Goal: Information Seeking & Learning: Compare options

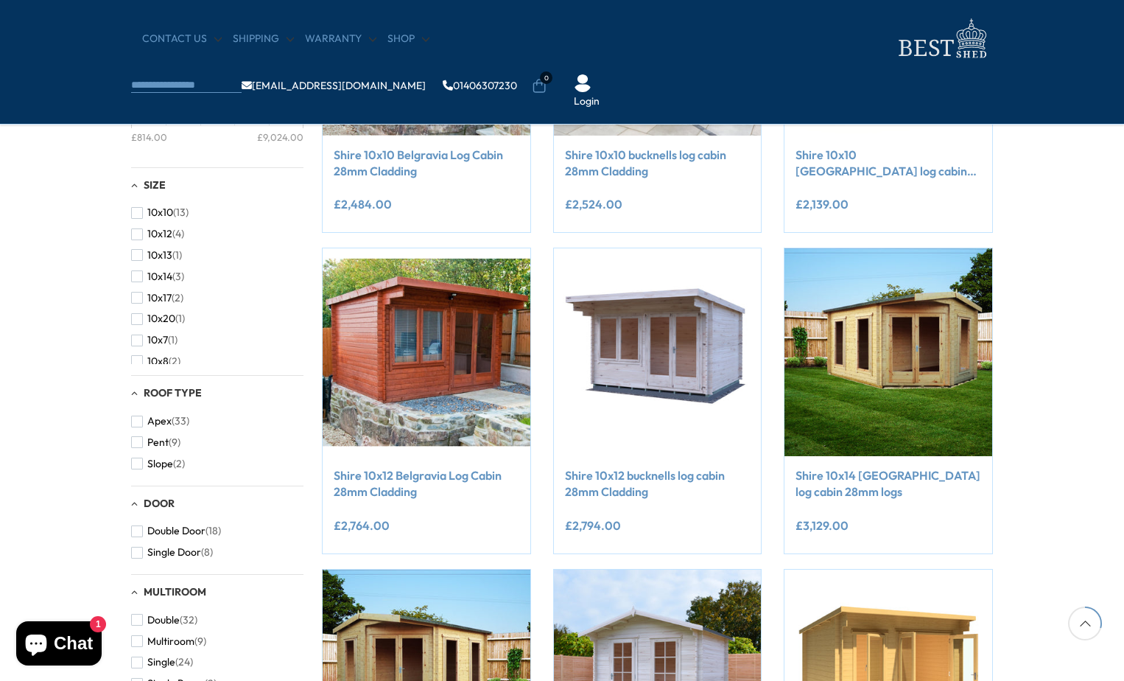
scroll to position [663, 0]
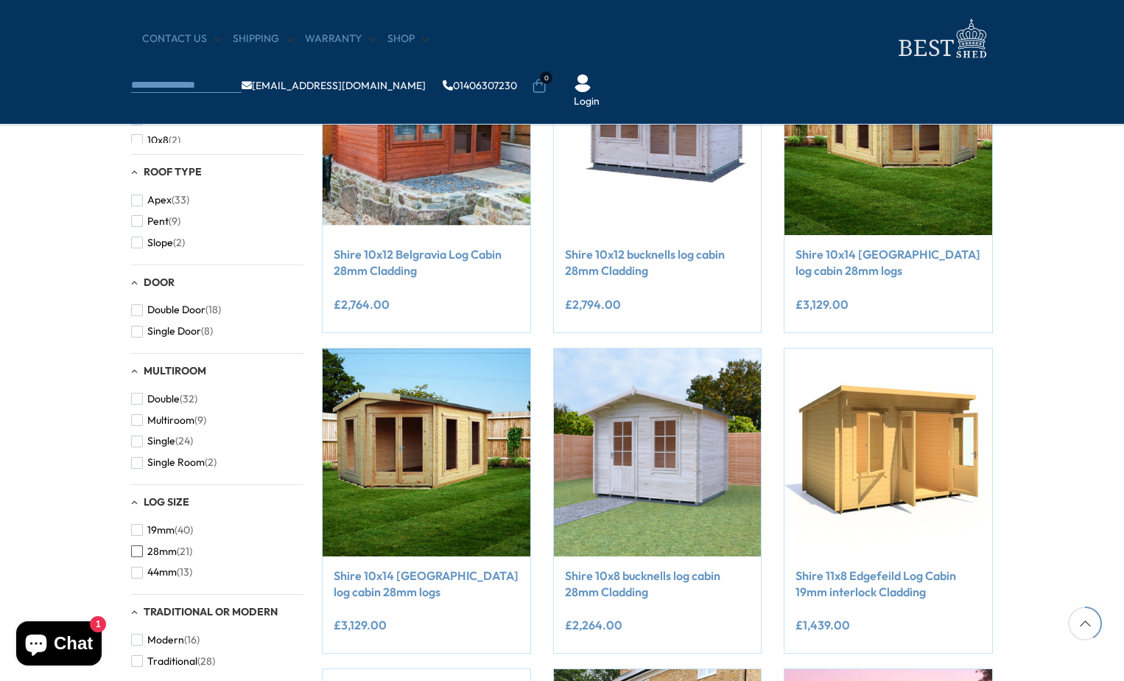
click at [136, 555] on span "button" at bounding box center [137, 551] width 12 height 12
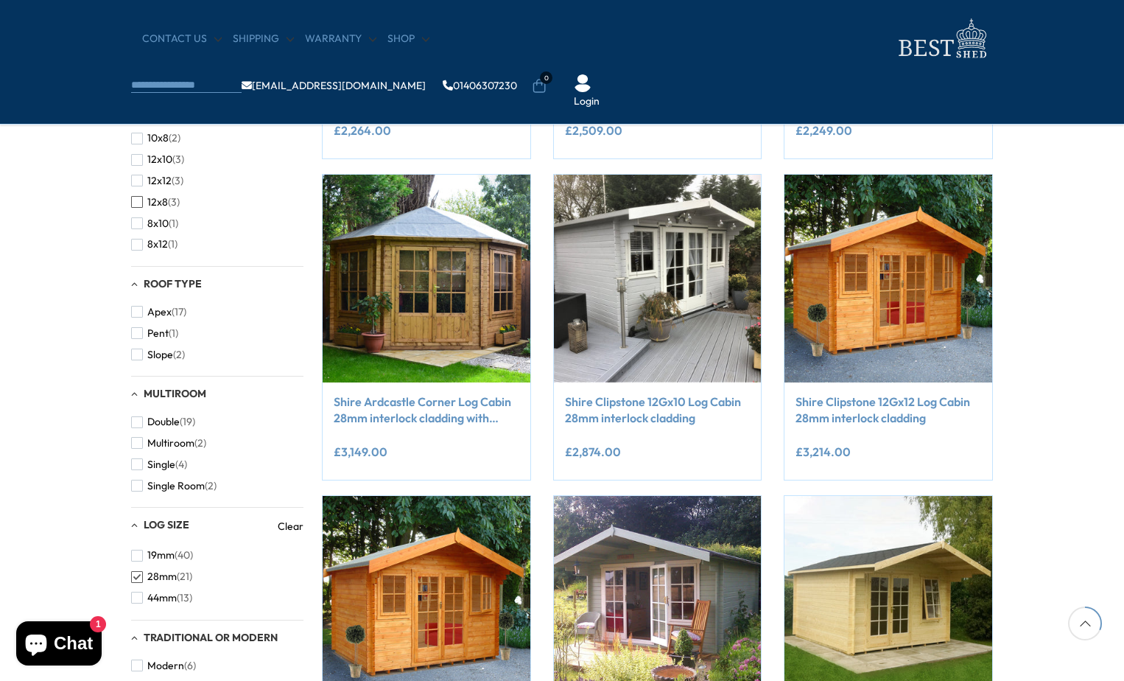
scroll to position [368, 0]
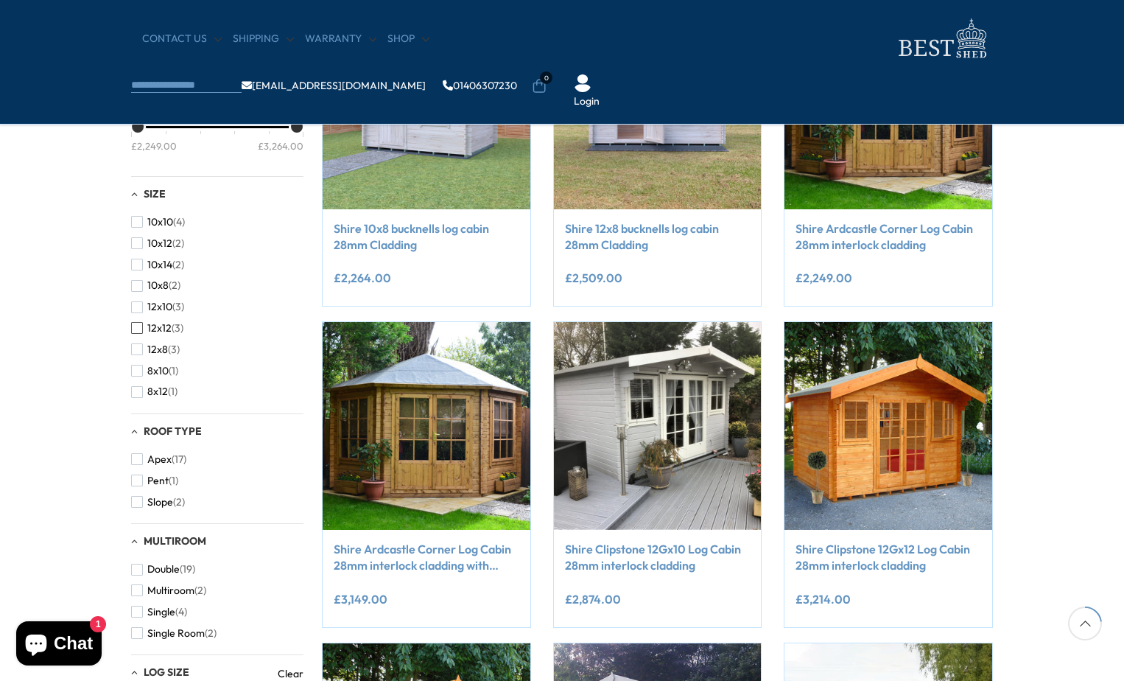
click at [138, 323] on span "button" at bounding box center [137, 328] width 12 height 12
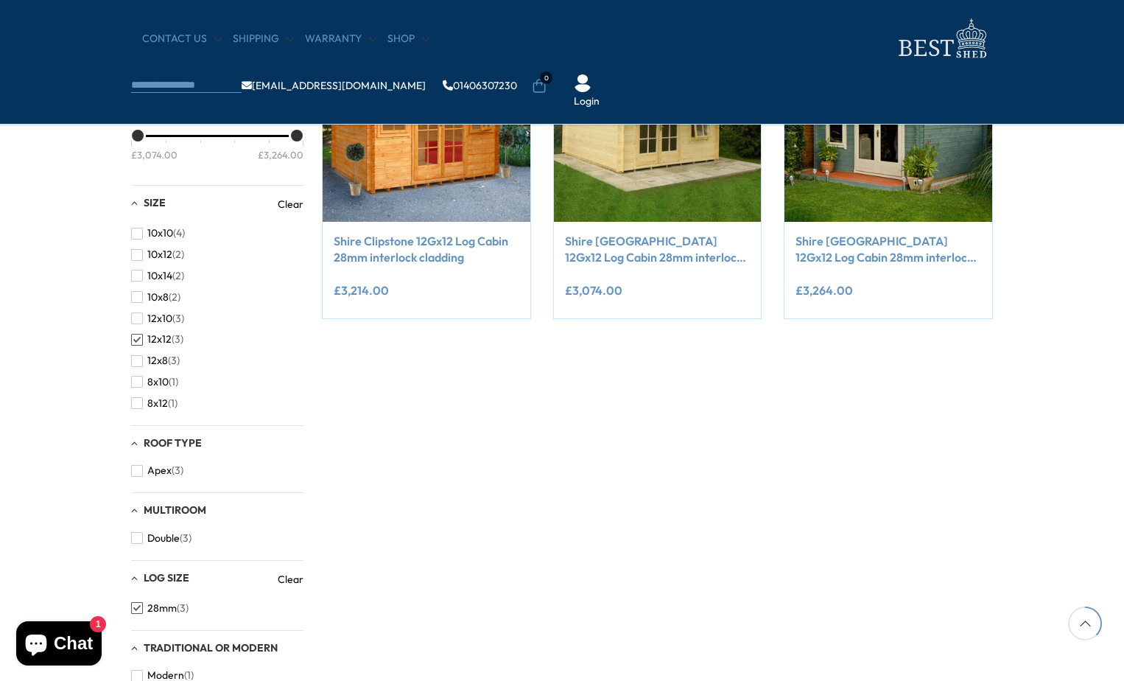
scroll to position [368, 0]
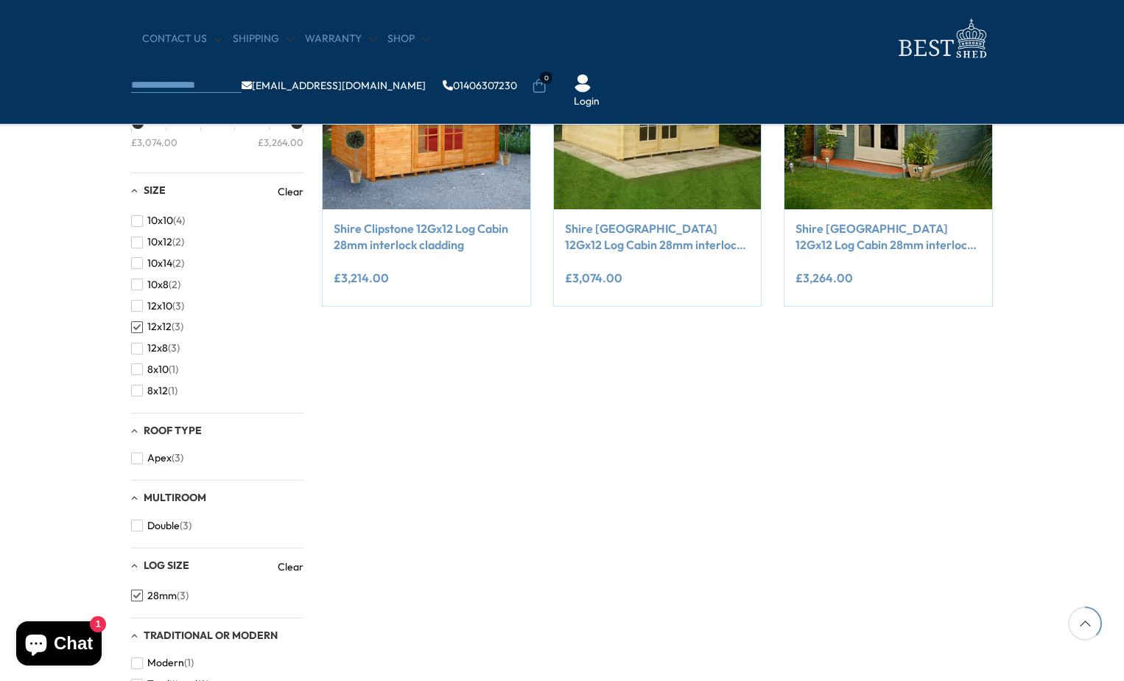
click at [136, 330] on span "button" at bounding box center [137, 327] width 12 height 12
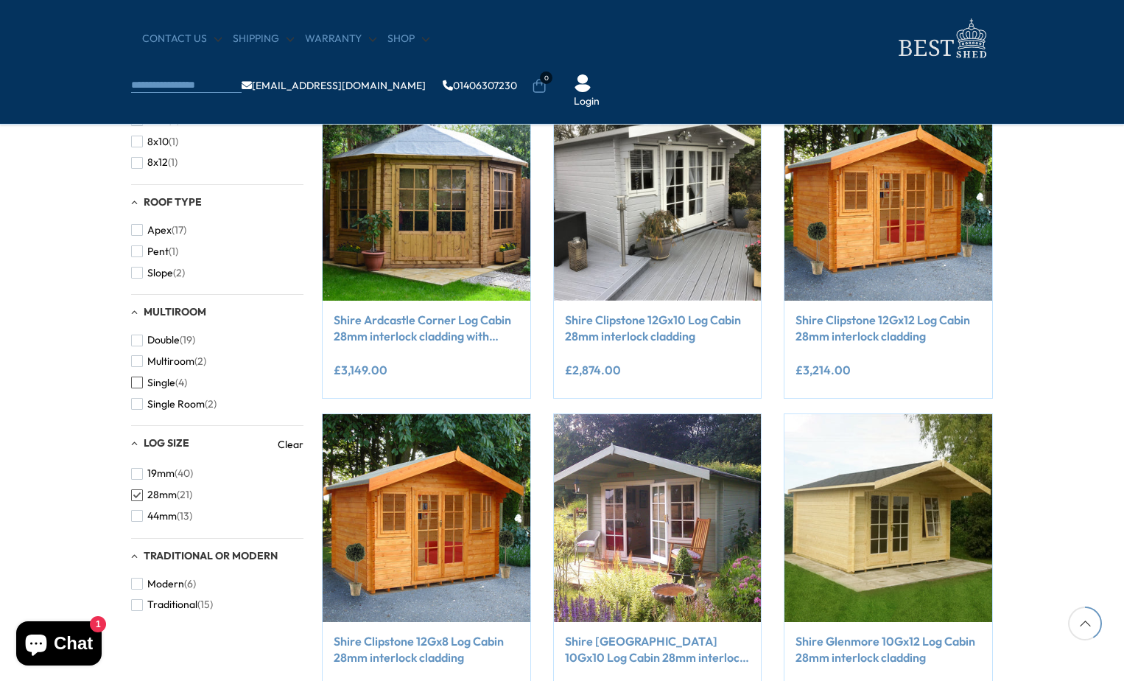
scroll to position [663, 0]
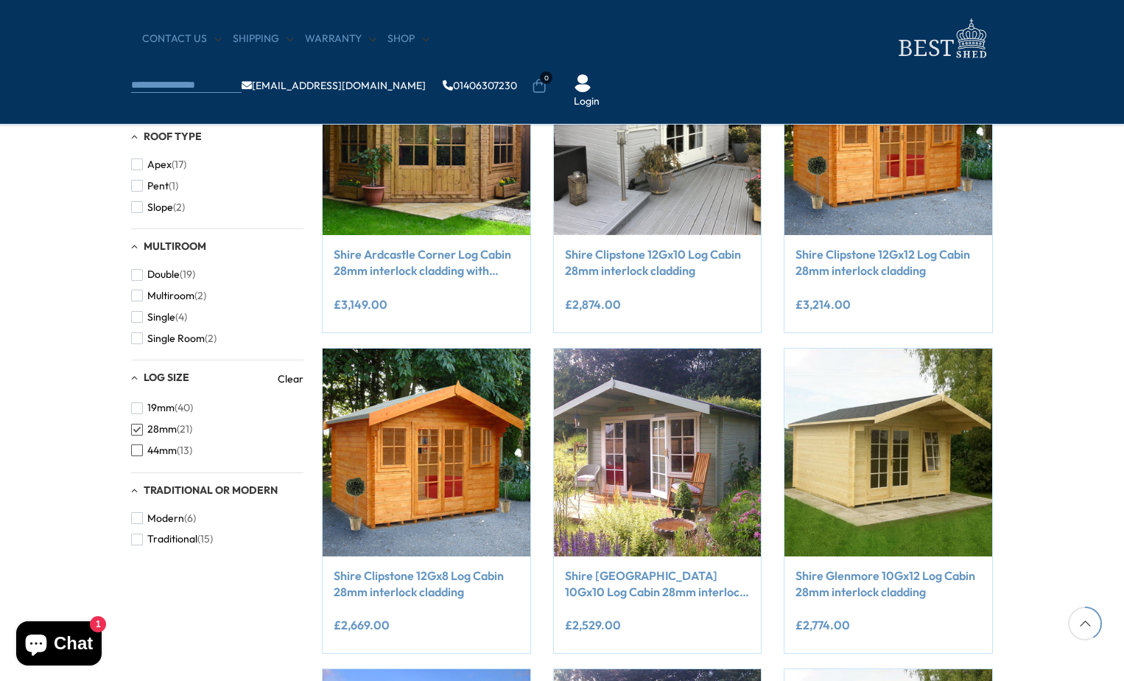
click at [134, 449] on span "button" at bounding box center [137, 450] width 12 height 12
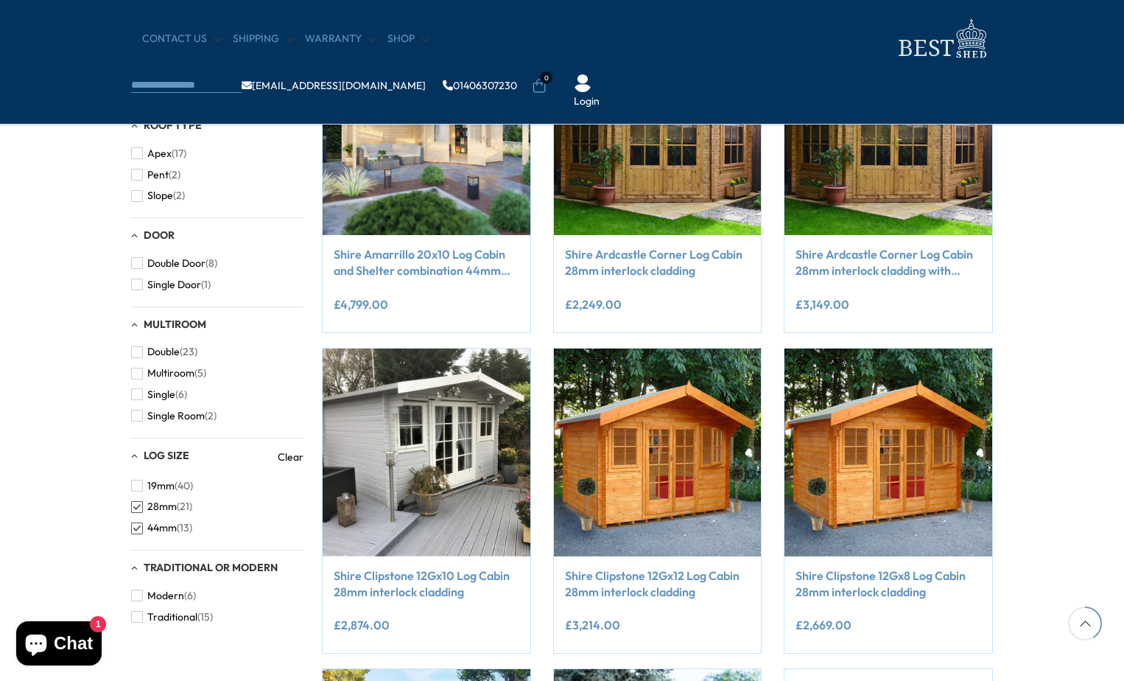
click at [136, 511] on span "button" at bounding box center [137, 507] width 12 height 12
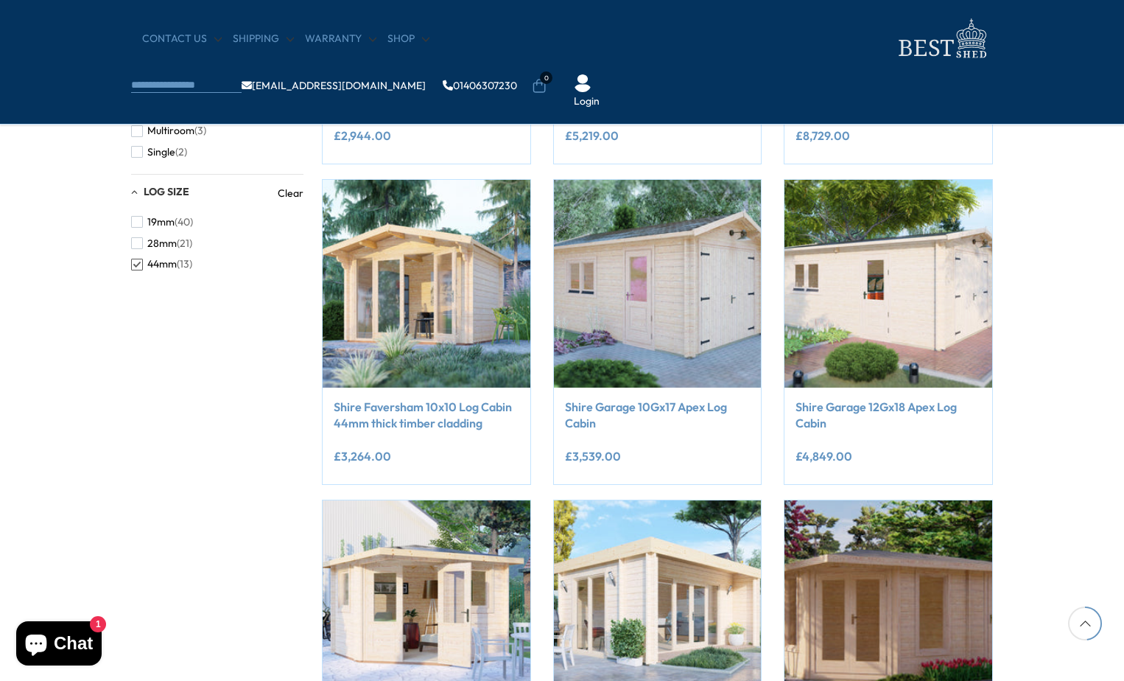
scroll to position [737, 0]
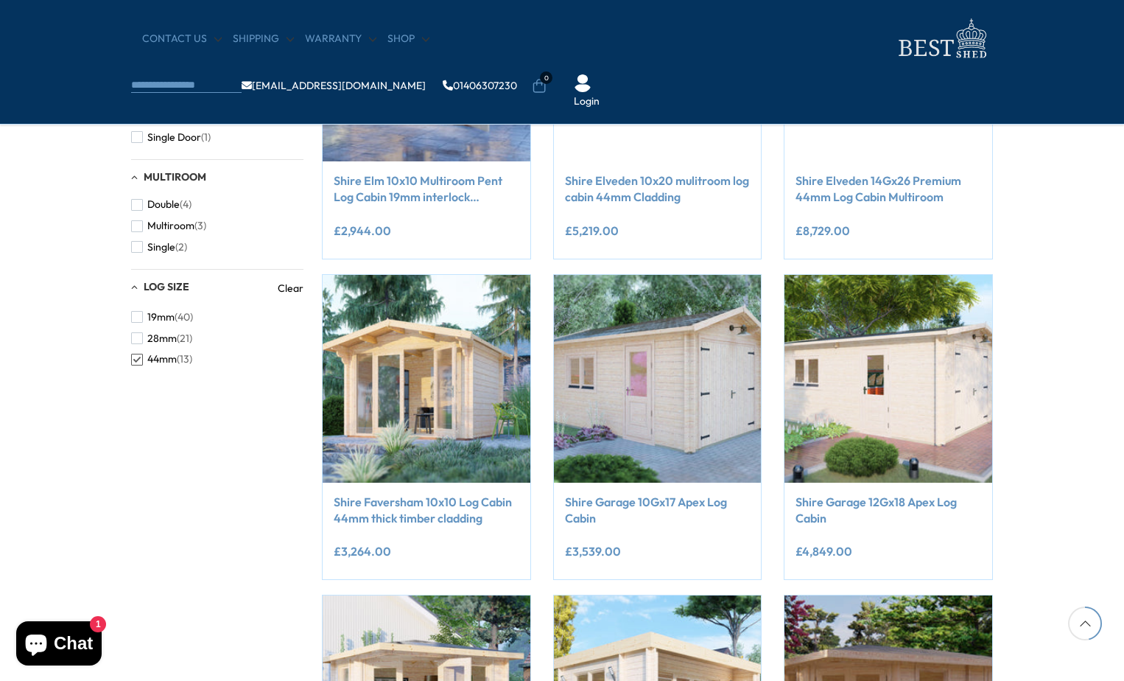
click at [136, 365] on span "button" at bounding box center [137, 360] width 12 height 12
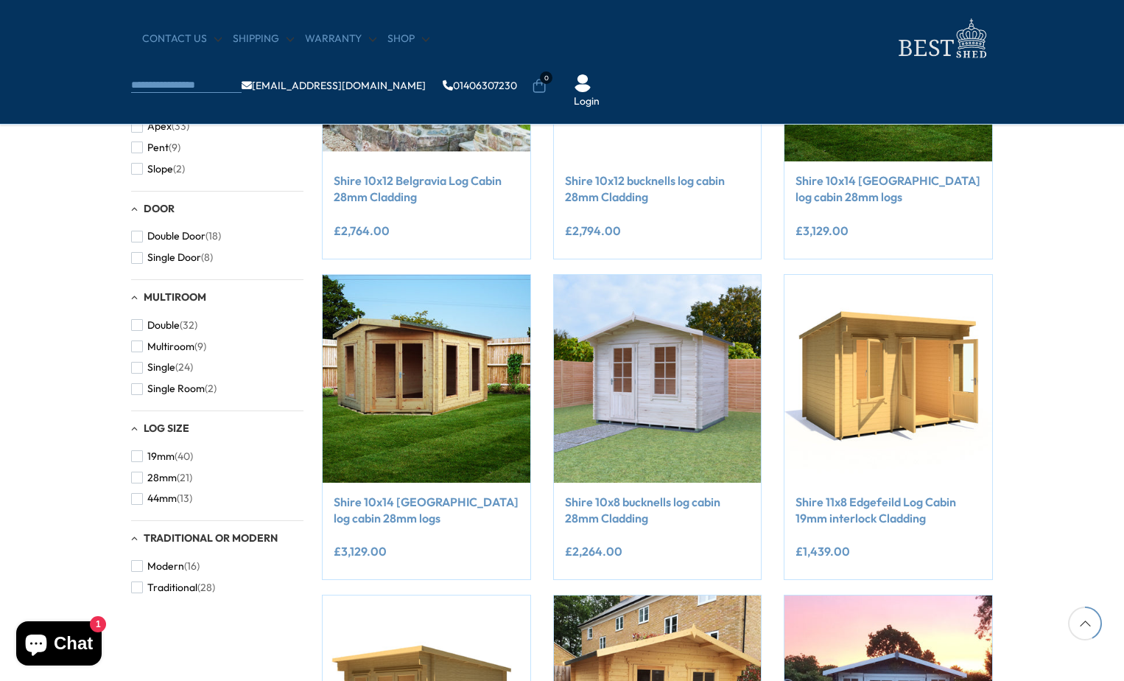
scroll to position [681, 0]
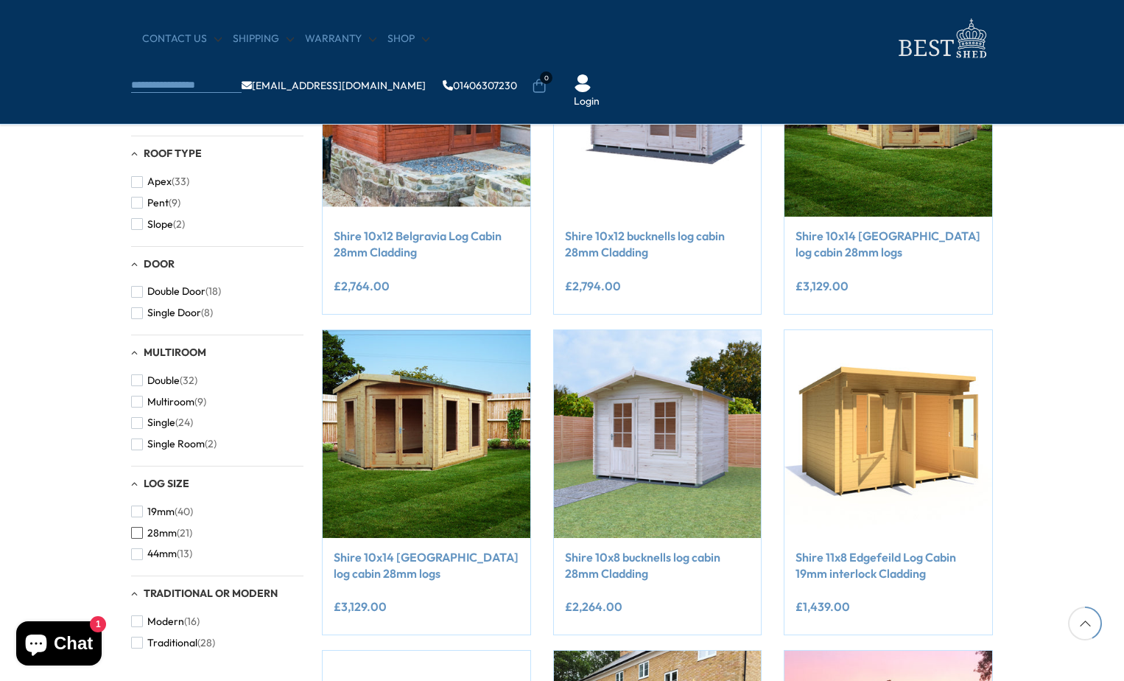
click at [139, 533] on span "button" at bounding box center [137, 533] width 12 height 12
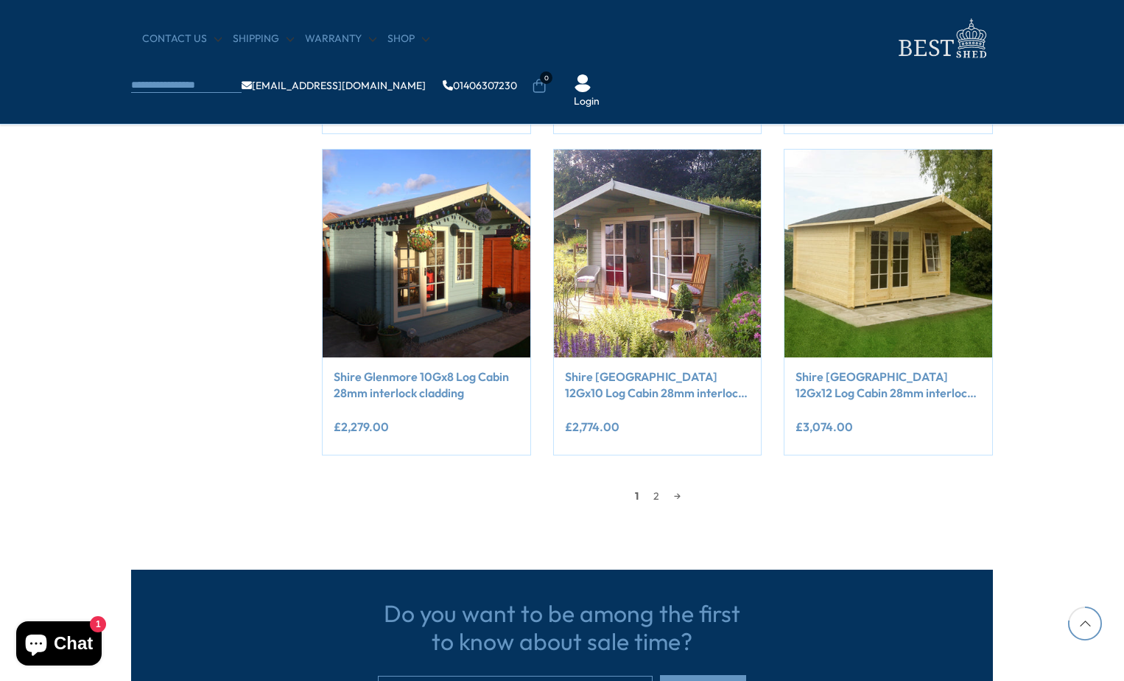
scroll to position [1271, 0]
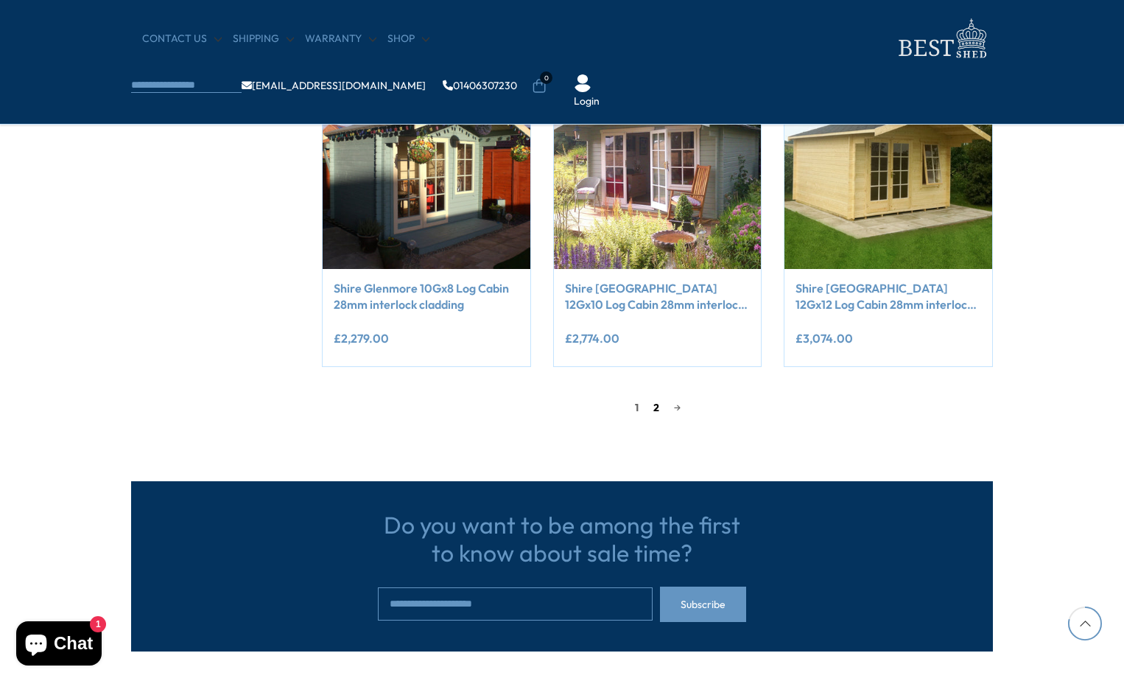
click at [655, 405] on link "2" at bounding box center [656, 407] width 21 height 22
